Goal: Information Seeking & Learning: Compare options

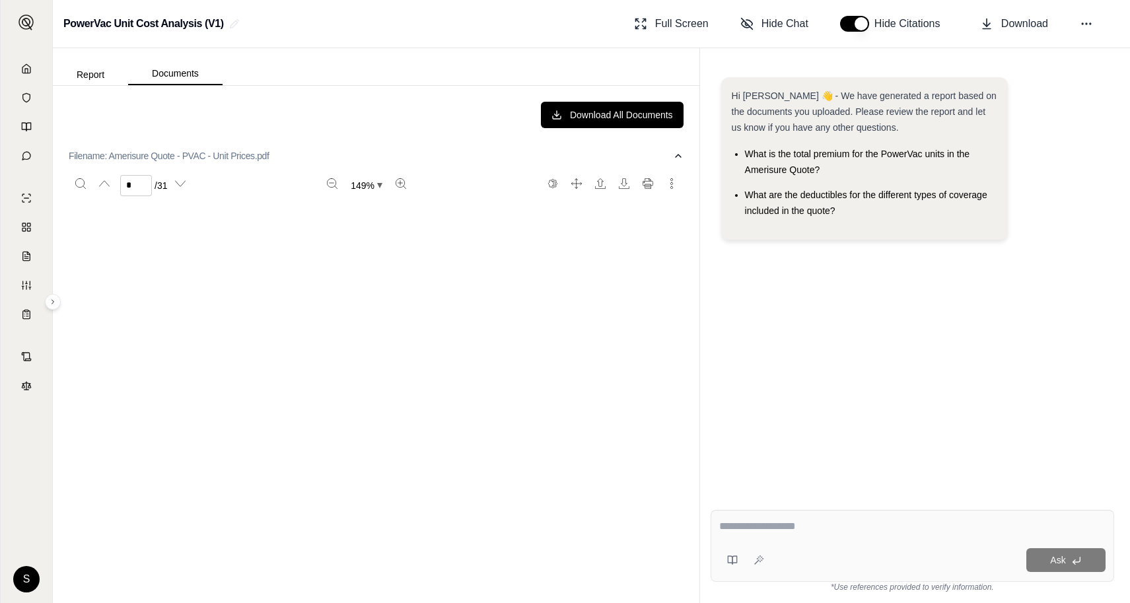
scroll to position [3249, 0]
click at [27, 73] on icon at bounding box center [26, 68] width 8 height 9
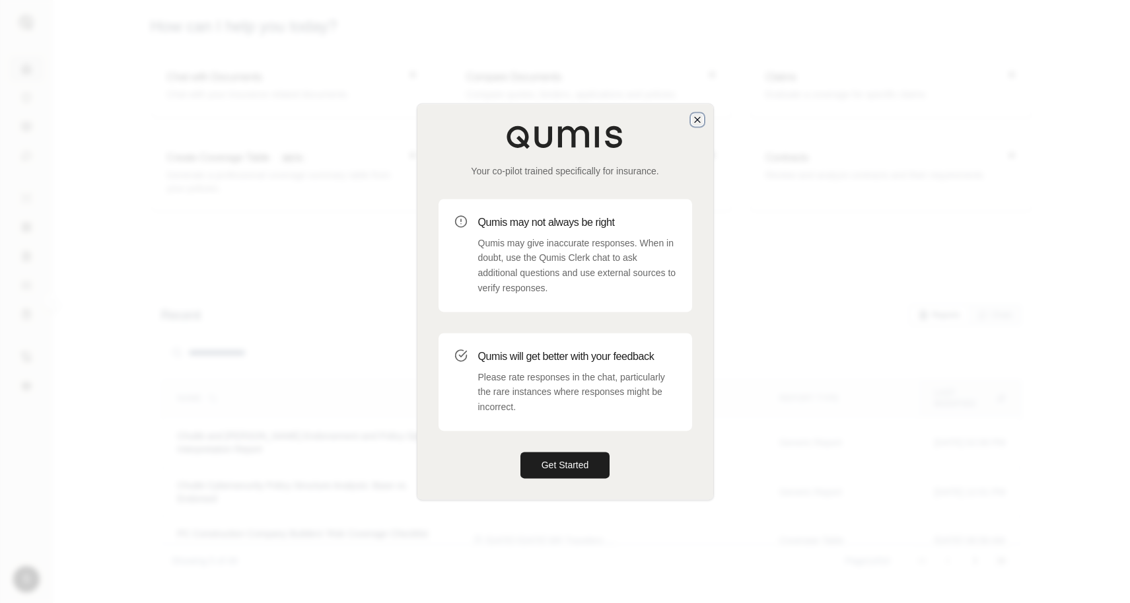
click at [699, 124] on icon "button" at bounding box center [697, 119] width 11 height 11
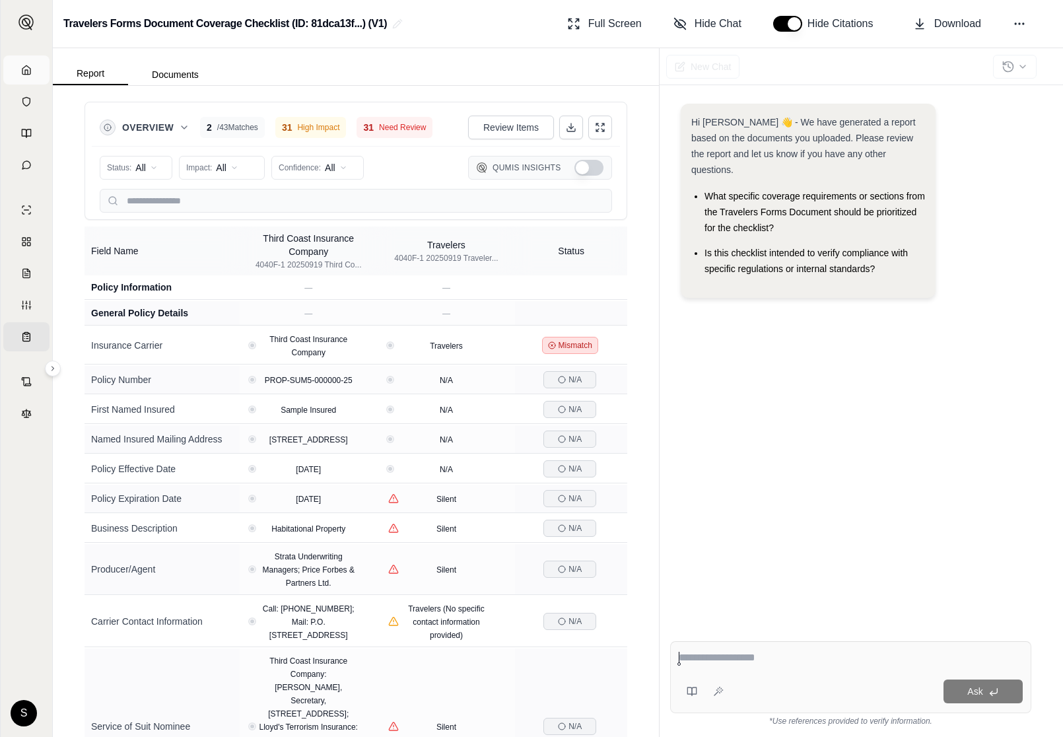
click at [34, 66] on link "Home" at bounding box center [26, 69] width 46 height 29
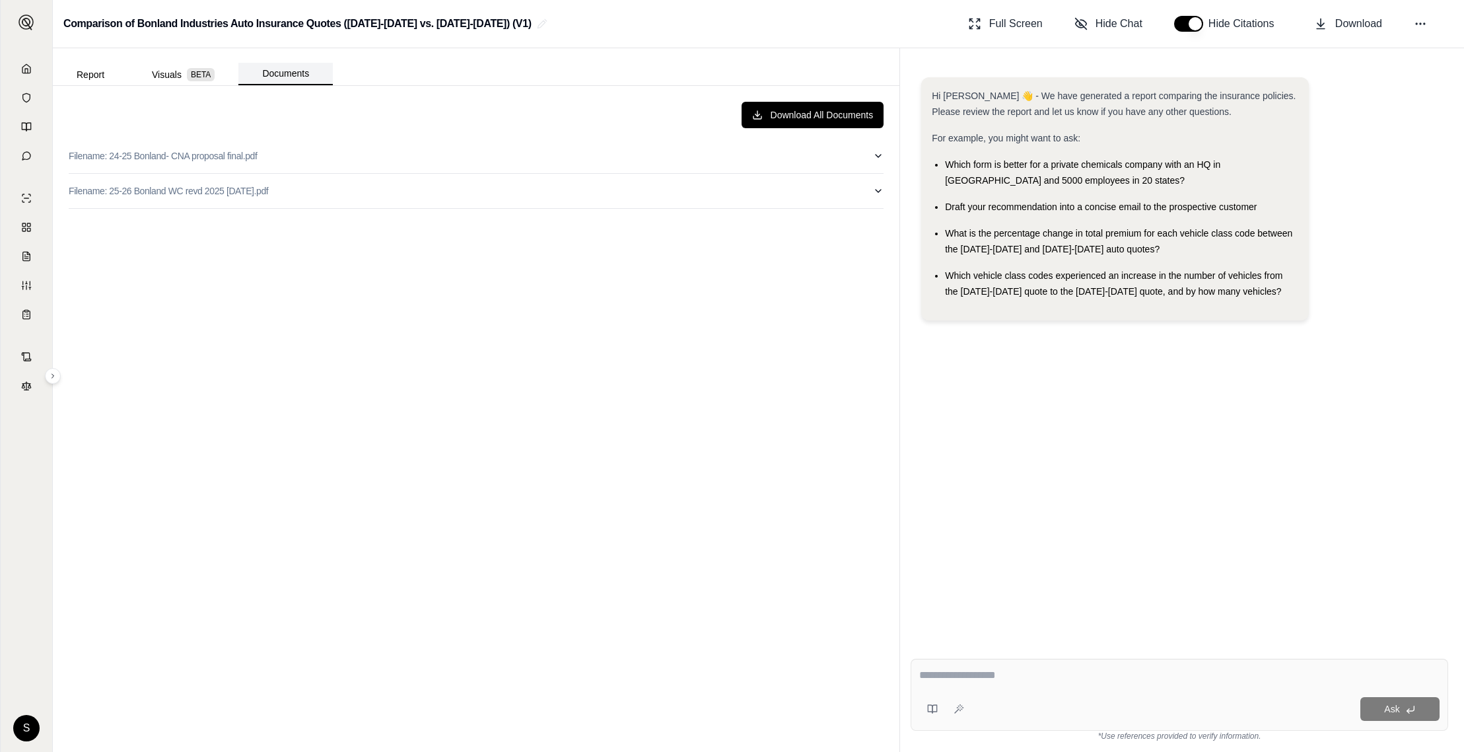
click at [297, 68] on button "Documents" at bounding box center [285, 74] width 94 height 22
click at [504, 209] on div "Download All Documents Filename: 24-25 Bonland- CNA proposal final.pdf Filename…" at bounding box center [476, 418] width 836 height 655
click at [503, 189] on button "Filename: 25-26 Bonland WC revd 2025 9-19-25.pdf" at bounding box center [476, 191] width 815 height 34
click at [491, 153] on button "Filename: 24-25 Bonland- CNA proposal final.pdf" at bounding box center [476, 156] width 815 height 34
click at [495, 155] on button "Filename: 24-25 Bonland- CNA proposal final.pdf" at bounding box center [476, 156] width 815 height 34
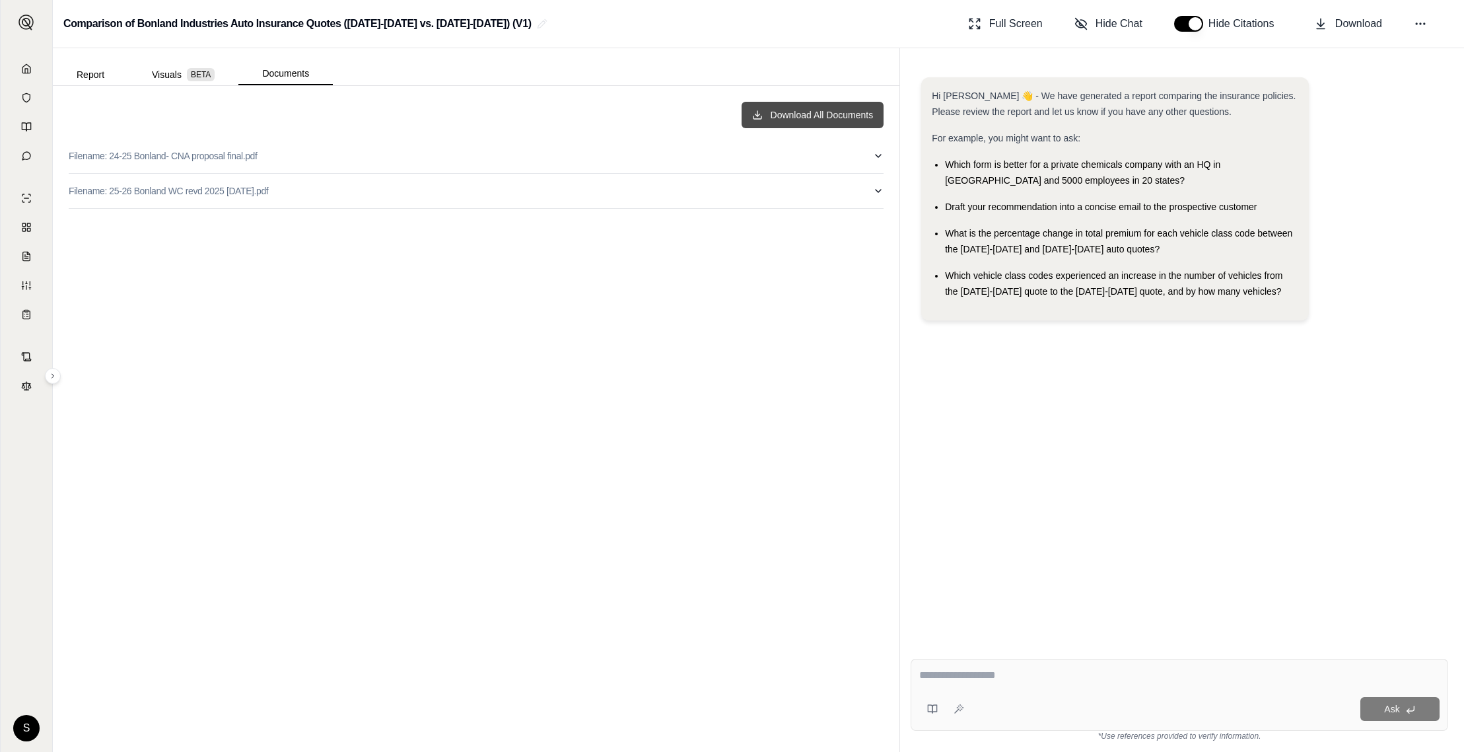
click at [799, 121] on button "Download All Documents" at bounding box center [813, 115] width 143 height 26
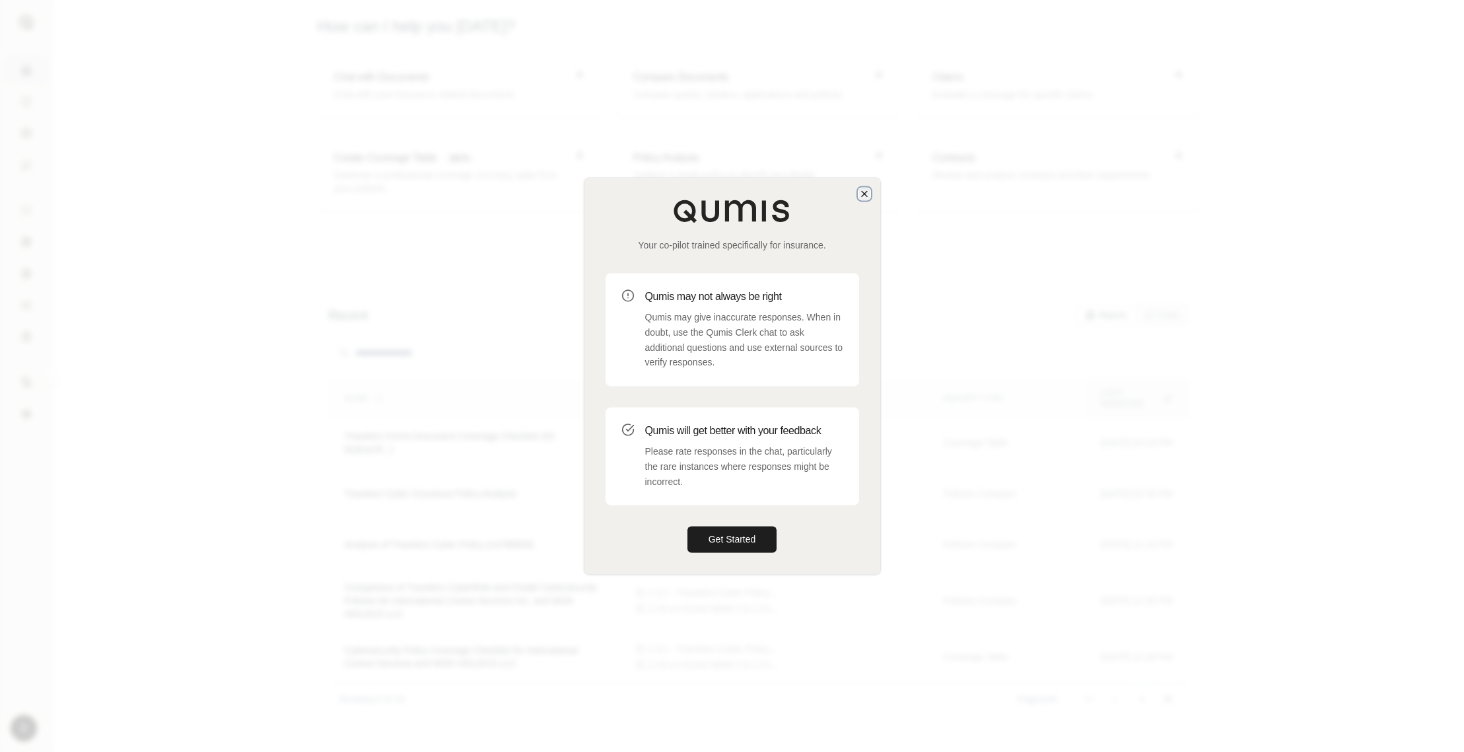
click at [861, 190] on icon "button" at bounding box center [864, 193] width 11 height 11
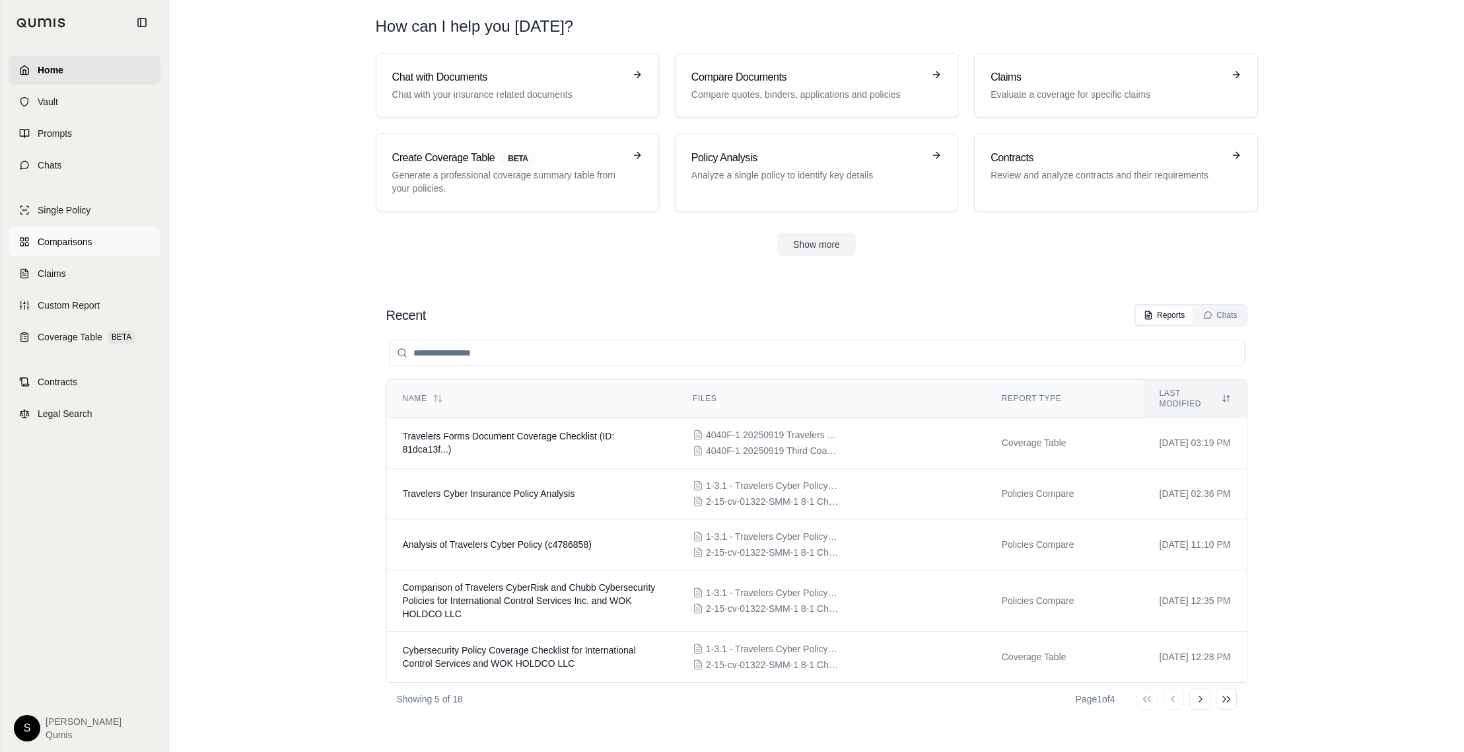
click at [31, 247] on link "Comparisons" at bounding box center [85, 241] width 152 height 29
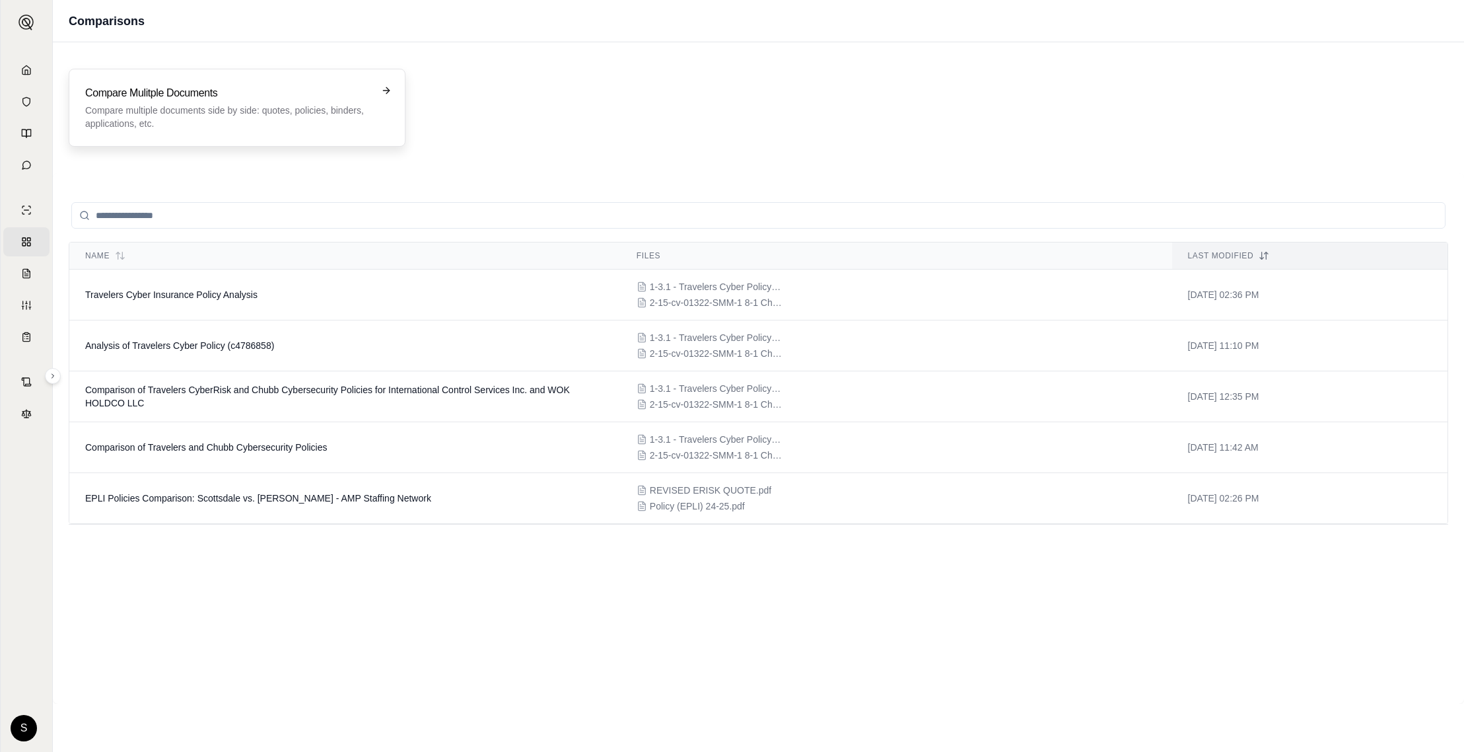
click at [190, 126] on p "Compare multiple documents side by side: quotes, policies, binders, application…" at bounding box center [227, 117] width 285 height 26
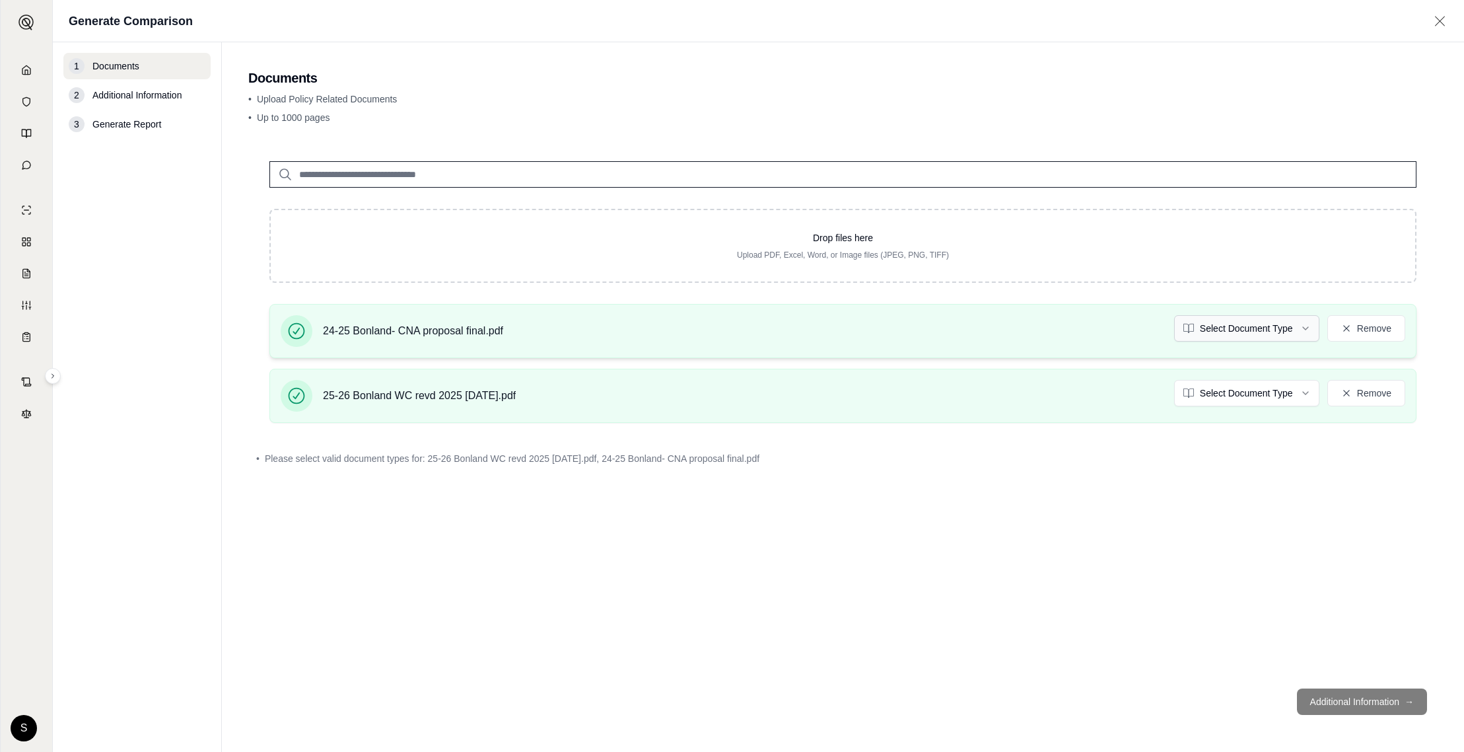
click at [1275, 331] on html "Home Vault Prompts Chats Single Policy Comparisons Claims Custom Report Coverag…" at bounding box center [732, 376] width 1464 height 752
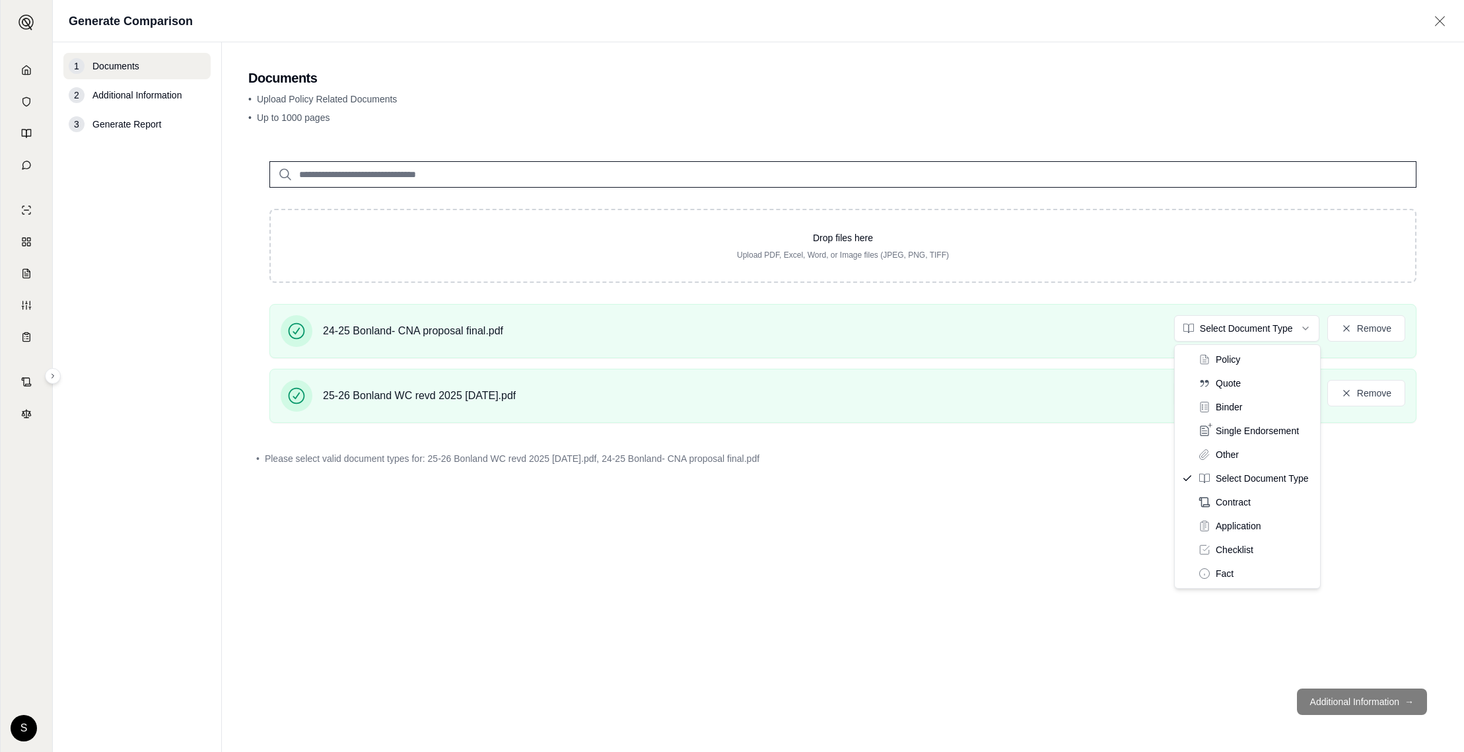
click at [1255, 345] on div "Policy Quote Binder Single Endorsement Other Select Document Type Contract Appl…" at bounding box center [1247, 466] width 145 height 243
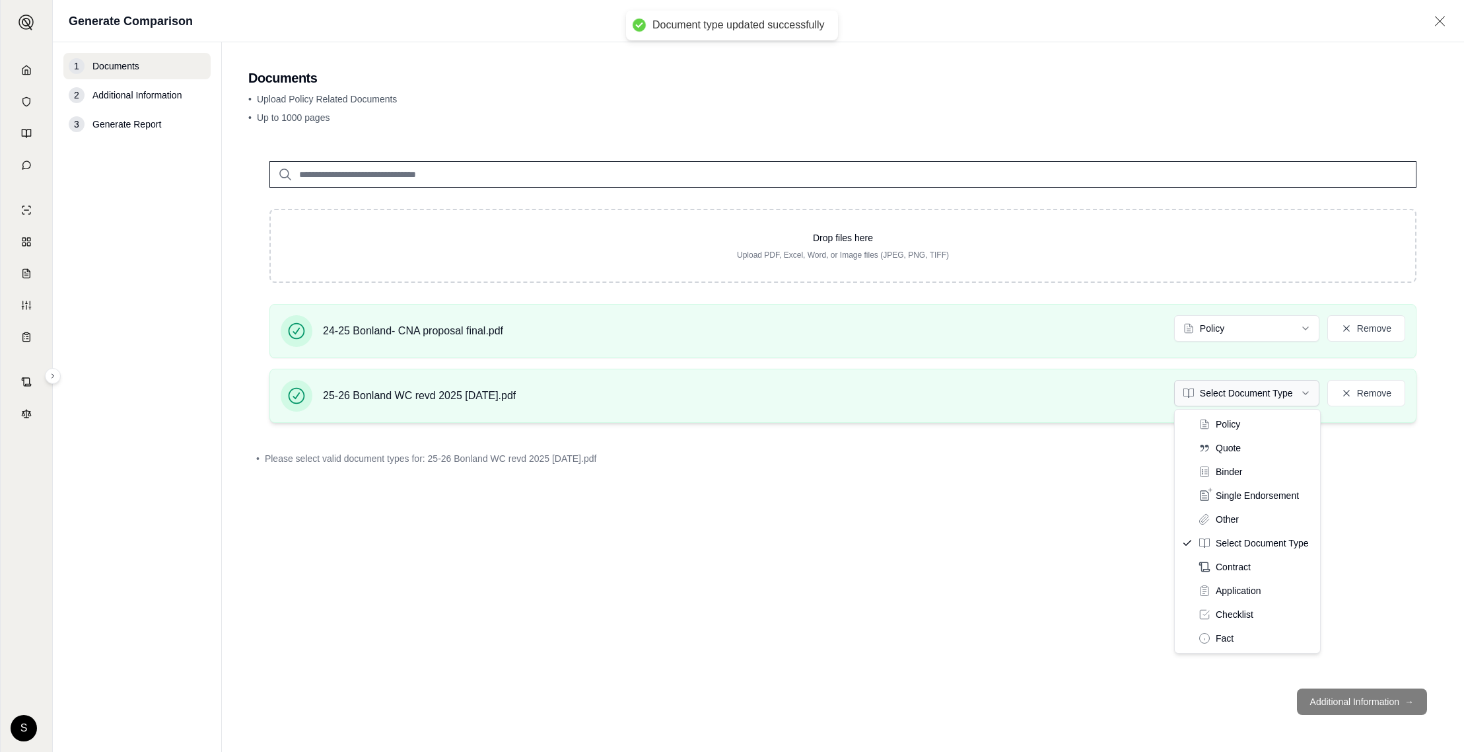
click at [1252, 386] on html "Document type updated successfully Home Vault Prompts Chats Single Policy Compa…" at bounding box center [732, 376] width 1464 height 752
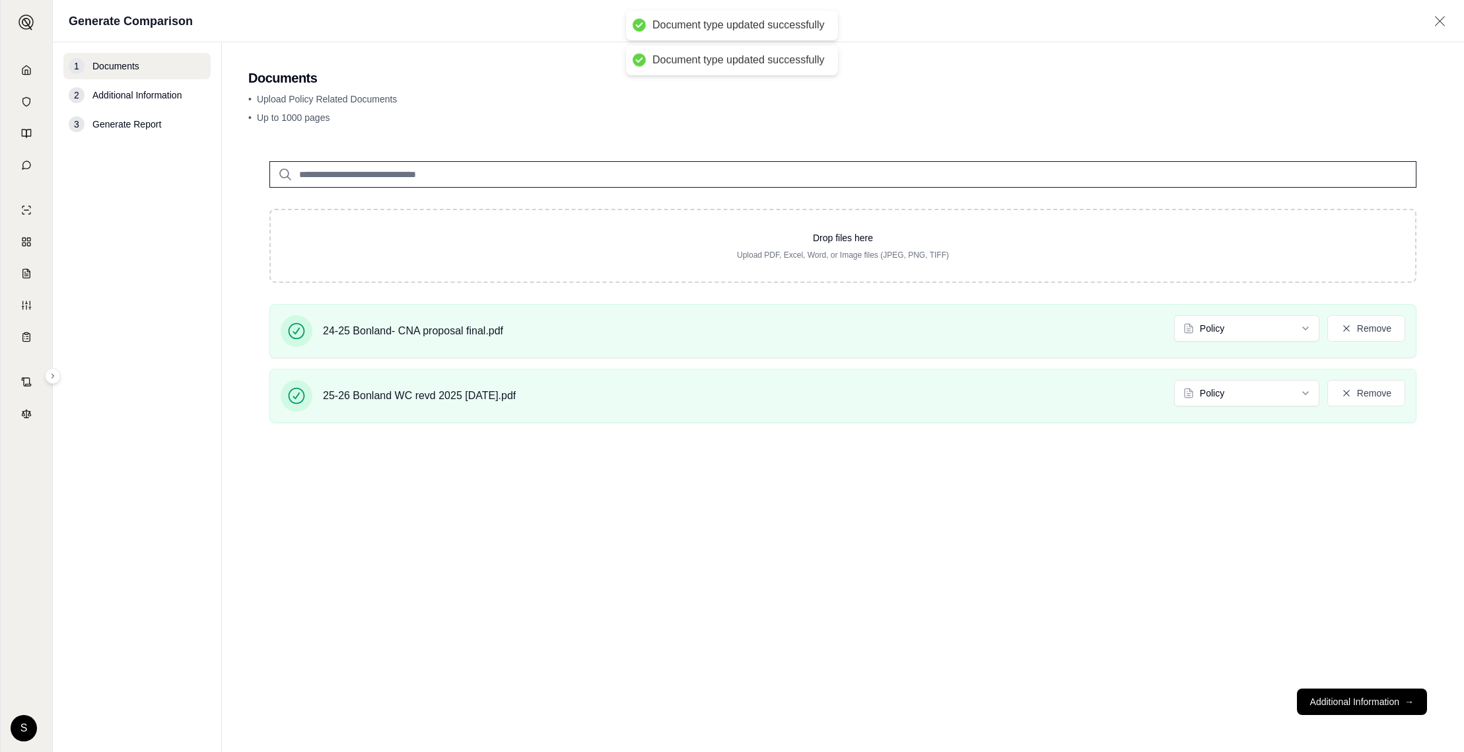
click at [1161, 578] on div "Drop files here Upload PDF, Excel, Word, or Image files (JPEG, PNG, TIFF) 24-25…" at bounding box center [842, 409] width 1189 height 538
click at [1378, 710] on button "Additional Information →" at bounding box center [1362, 701] width 130 height 26
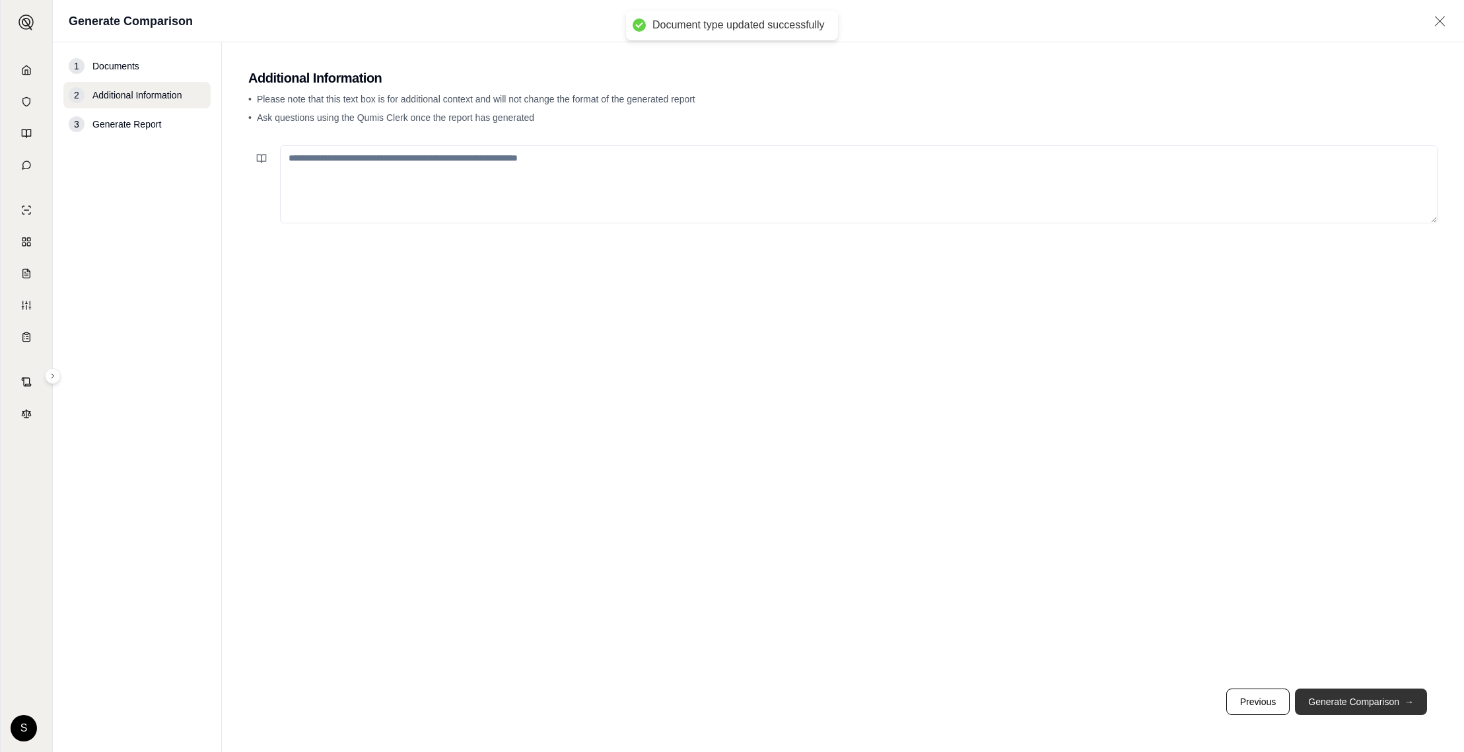
click at [1378, 710] on button "Generate Comparison →" at bounding box center [1361, 701] width 132 height 26
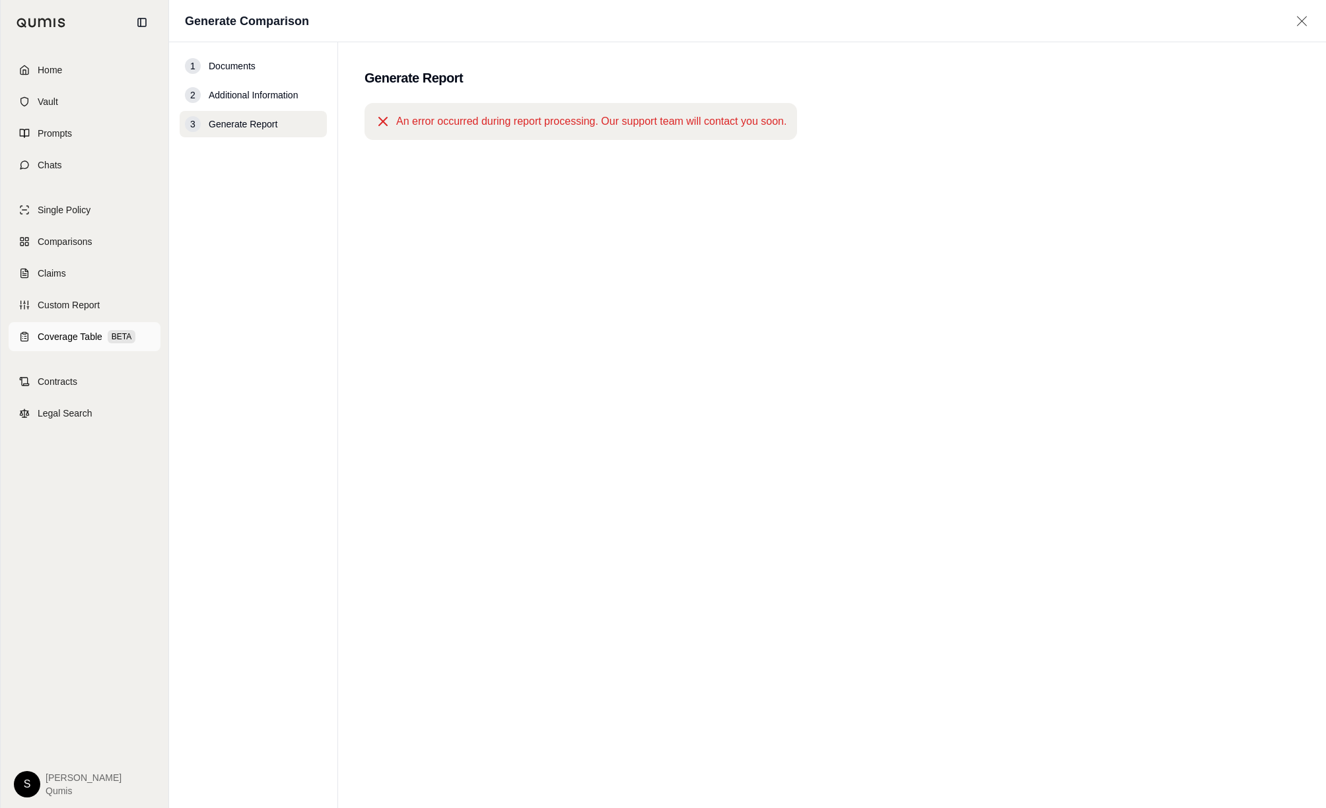
click at [32, 343] on link "Coverage Table BETA" at bounding box center [85, 336] width 152 height 29
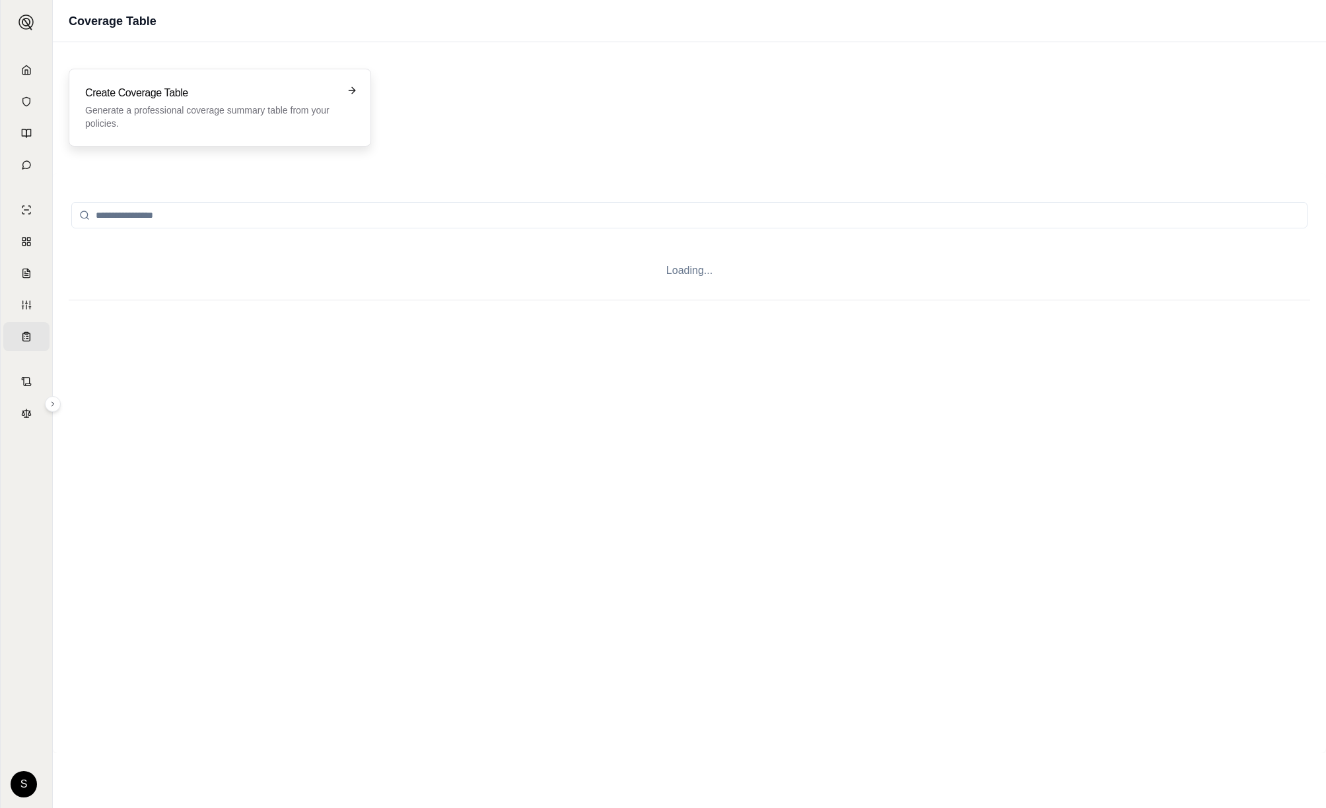
click at [292, 128] on p "Generate a professional coverage summary table from your policies." at bounding box center [210, 117] width 251 height 26
